Goal: Information Seeking & Learning: Learn about a topic

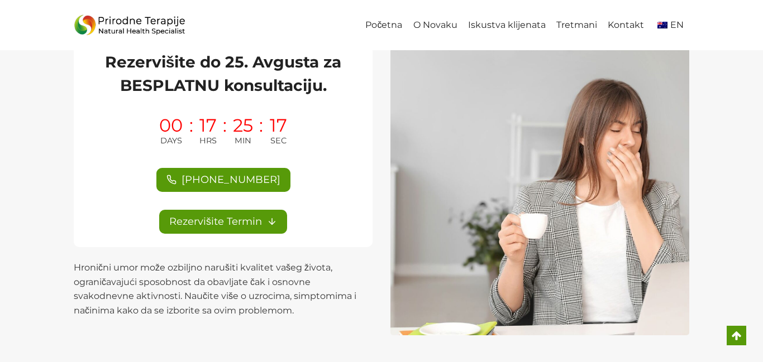
scroll to position [112, 0]
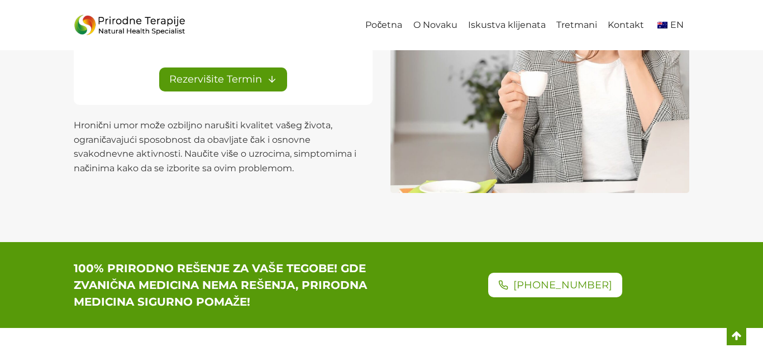
scroll to position [290, 0]
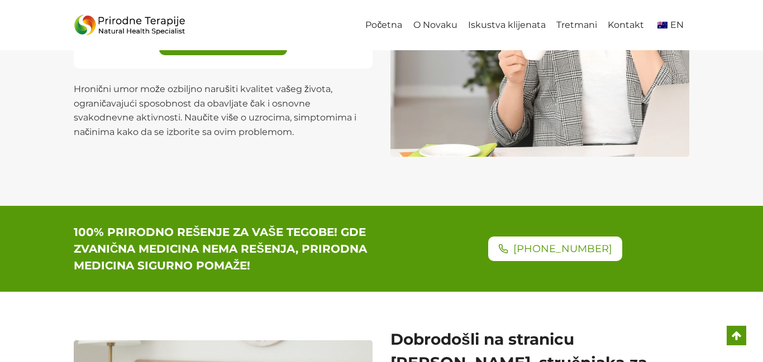
click at [434, 88] on img at bounding box center [539, 7] width 299 height 299
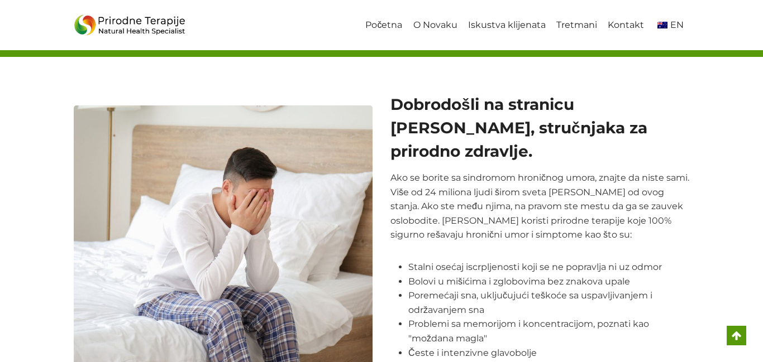
scroll to position [536, 0]
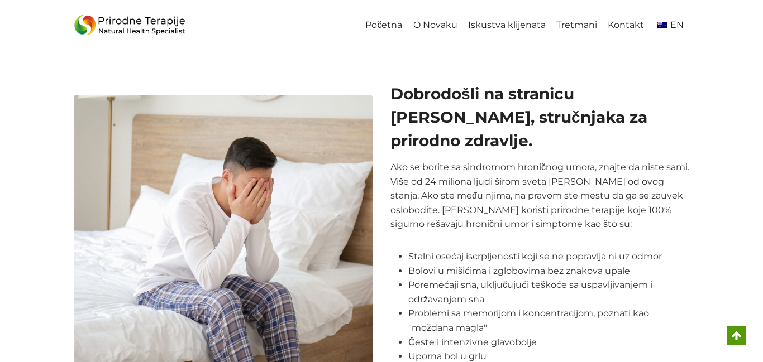
click at [426, 89] on h2 "Dobrodošli na stranicu [PERSON_NAME], stručnjaka za prirodno zdravlje." at bounding box center [539, 117] width 299 height 70
